Goal: Check status: Check status

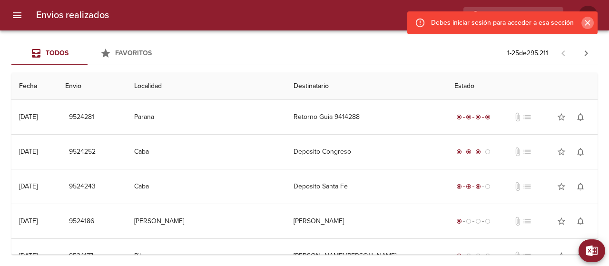
click at [584, 21] on icon "Cerrar" at bounding box center [588, 23] width 10 height 10
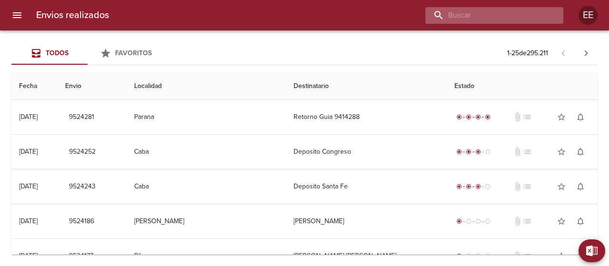
click at [511, 20] on input "buscar" at bounding box center [486, 15] width 122 height 17
paste input "[PERSON_NAME]"
type input "[PERSON_NAME]"
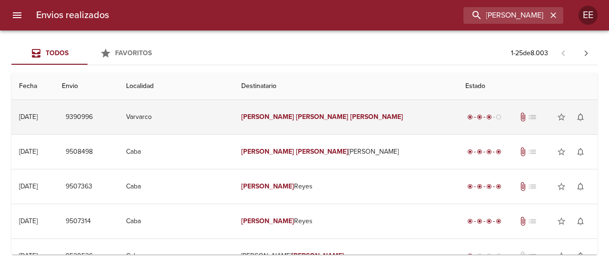
scroll to position [0, 0]
click at [316, 113] on em "[PERSON_NAME]" at bounding box center [322, 117] width 53 height 8
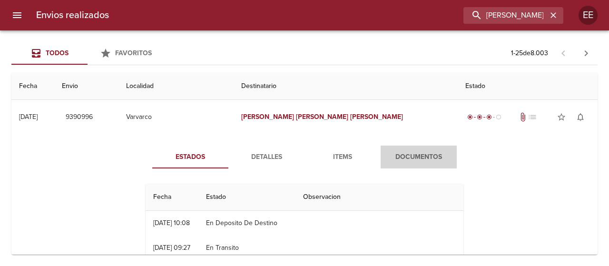
click at [407, 153] on span "Documentos" at bounding box center [418, 157] width 65 height 12
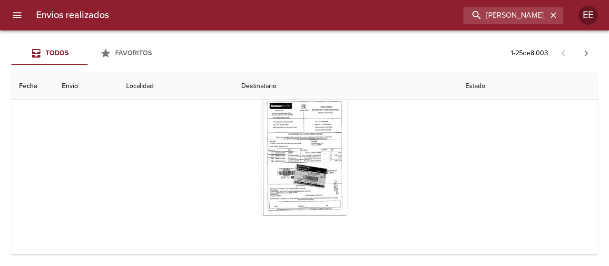
scroll to position [143, 0]
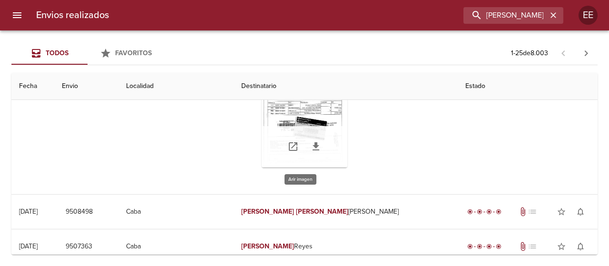
click at [302, 126] on div "Tabla de envíos del cliente" at bounding box center [305, 147] width 86 height 42
click at [313, 144] on icon "Tabla de envíos del cliente" at bounding box center [316, 146] width 7 height 8
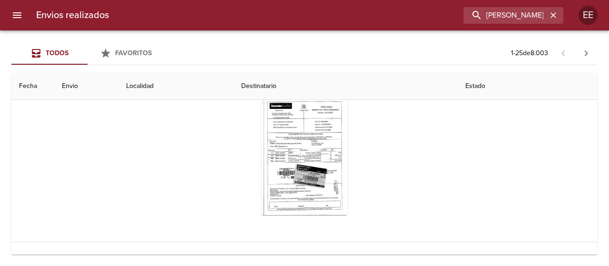
scroll to position [0, 0]
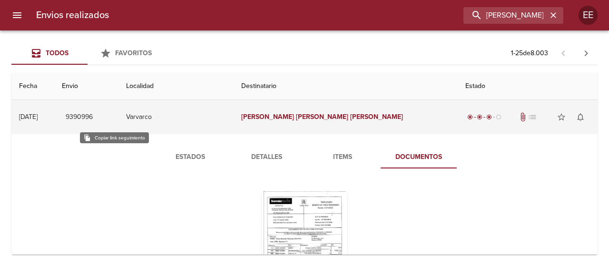
click at [93, 113] on span "9390996" at bounding box center [79, 117] width 27 height 12
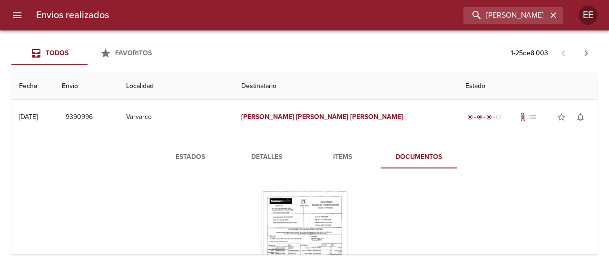
click at [264, 155] on span "Detalles" at bounding box center [266, 157] width 65 height 12
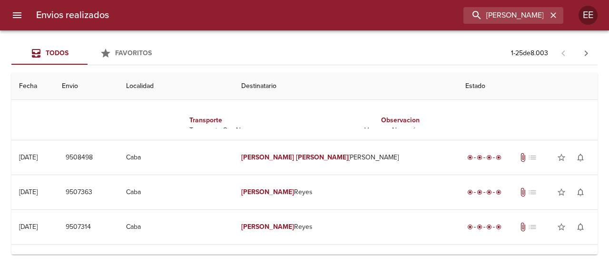
scroll to position [32, 0]
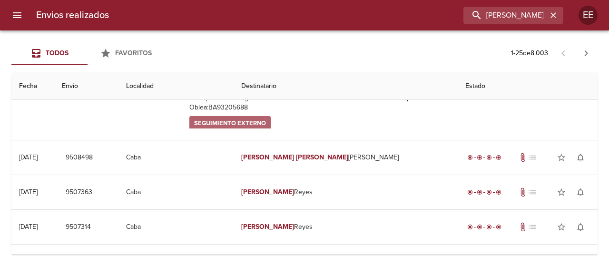
click at [237, 118] on span "Seguimiento Externo" at bounding box center [230, 123] width 72 height 11
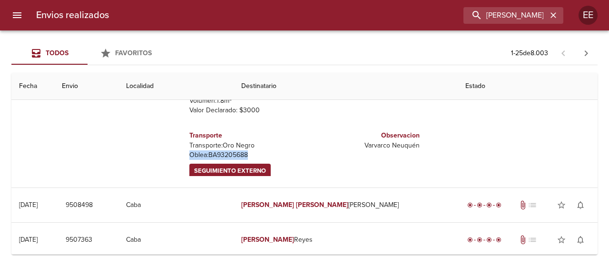
drag, startPoint x: 247, startPoint y: 145, endPoint x: 182, endPoint y: 145, distance: 65.7
click at [186, 145] on div "Transporte Transporte: Oro Negro [PERSON_NAME]: BA93205688 Seguimiento Externo" at bounding box center [245, 154] width 119 height 63
copy p "Oblea: BA93205688"
